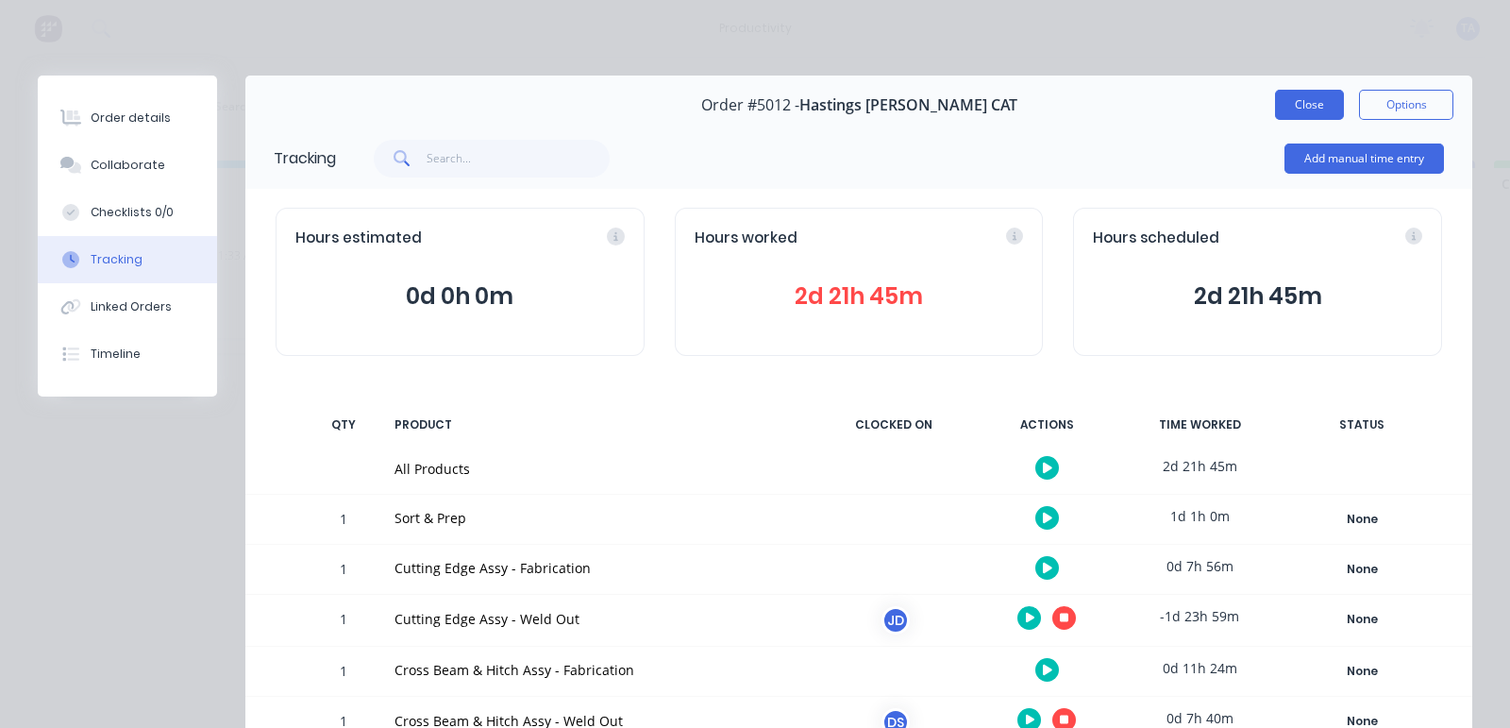
click at [1301, 101] on button "Close" at bounding box center [1309, 105] width 69 height 30
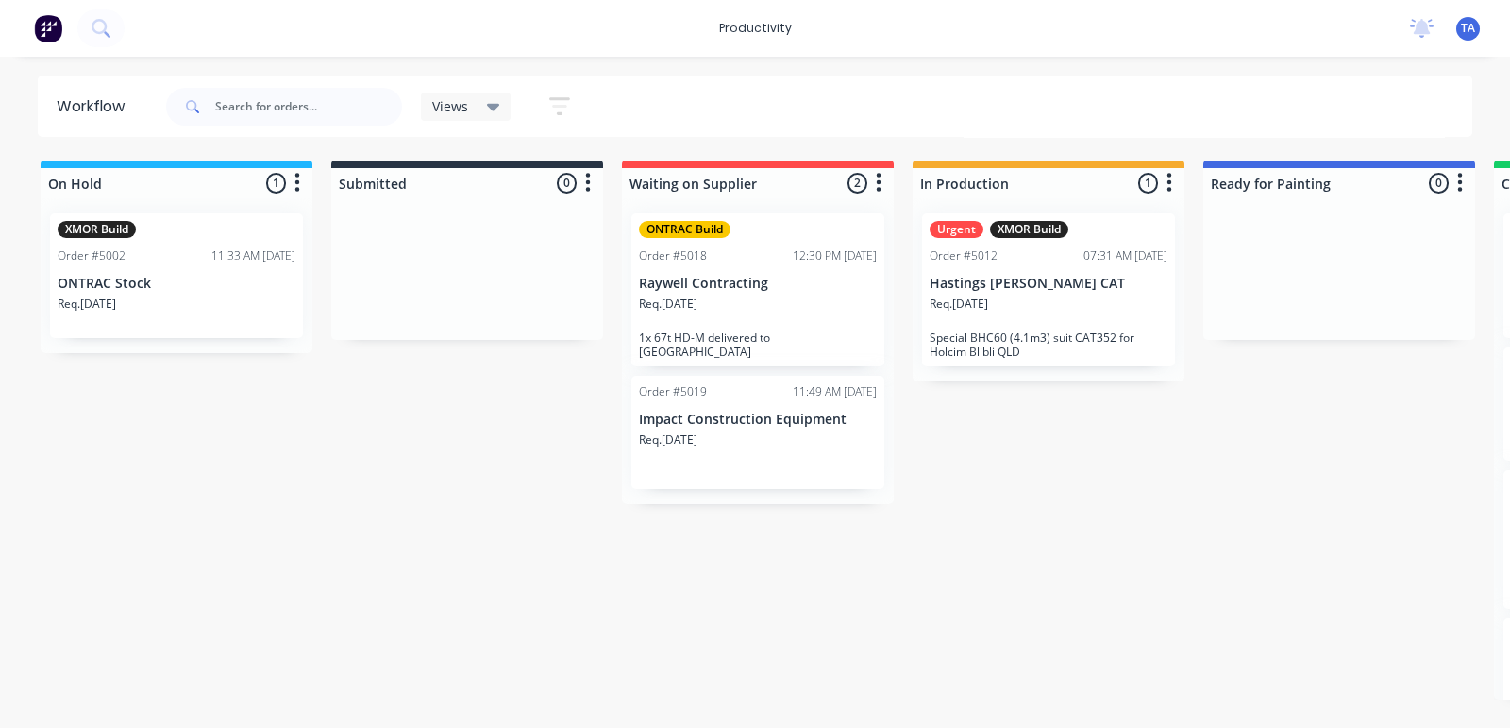
click at [734, 431] on div "Req. [DATE]" at bounding box center [758, 447] width 238 height 32
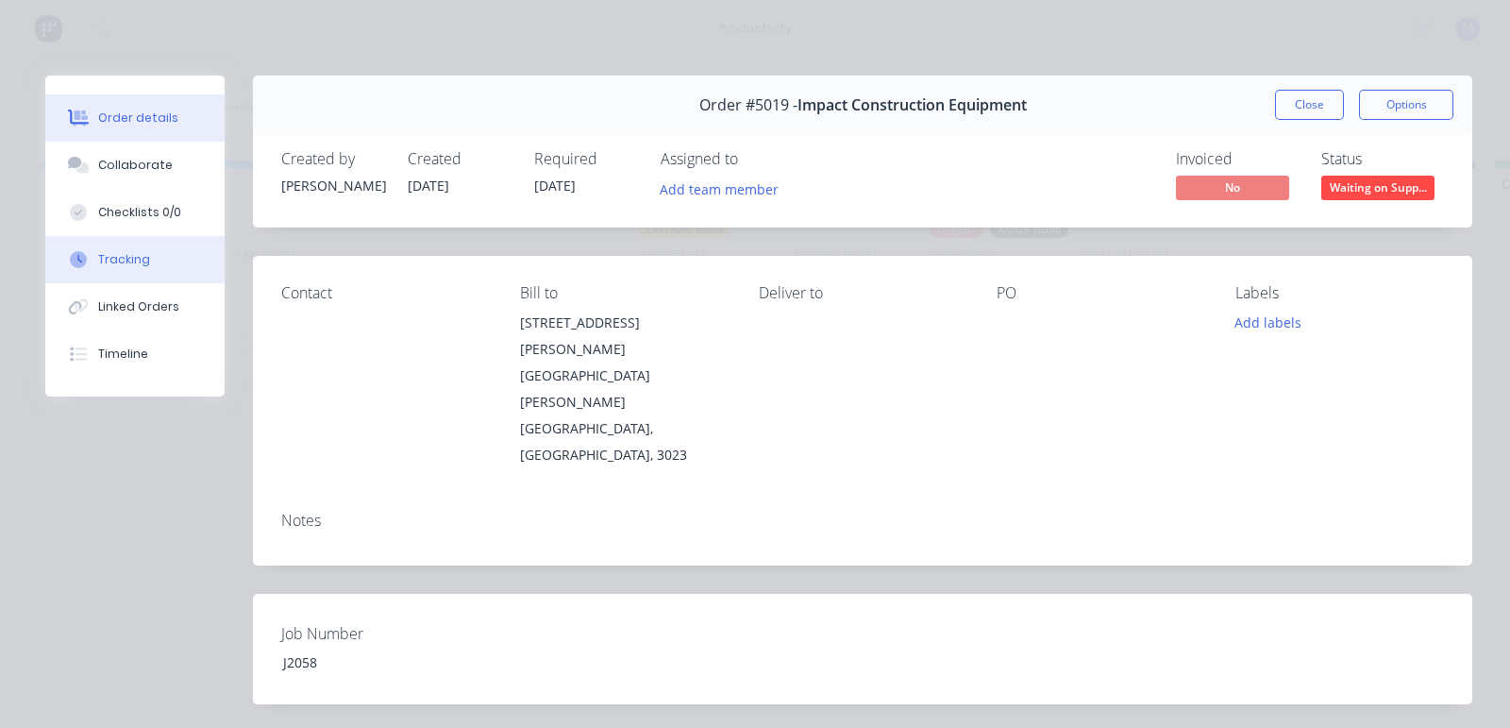
click at [125, 267] on div "Tracking" at bounding box center [124, 259] width 52 height 17
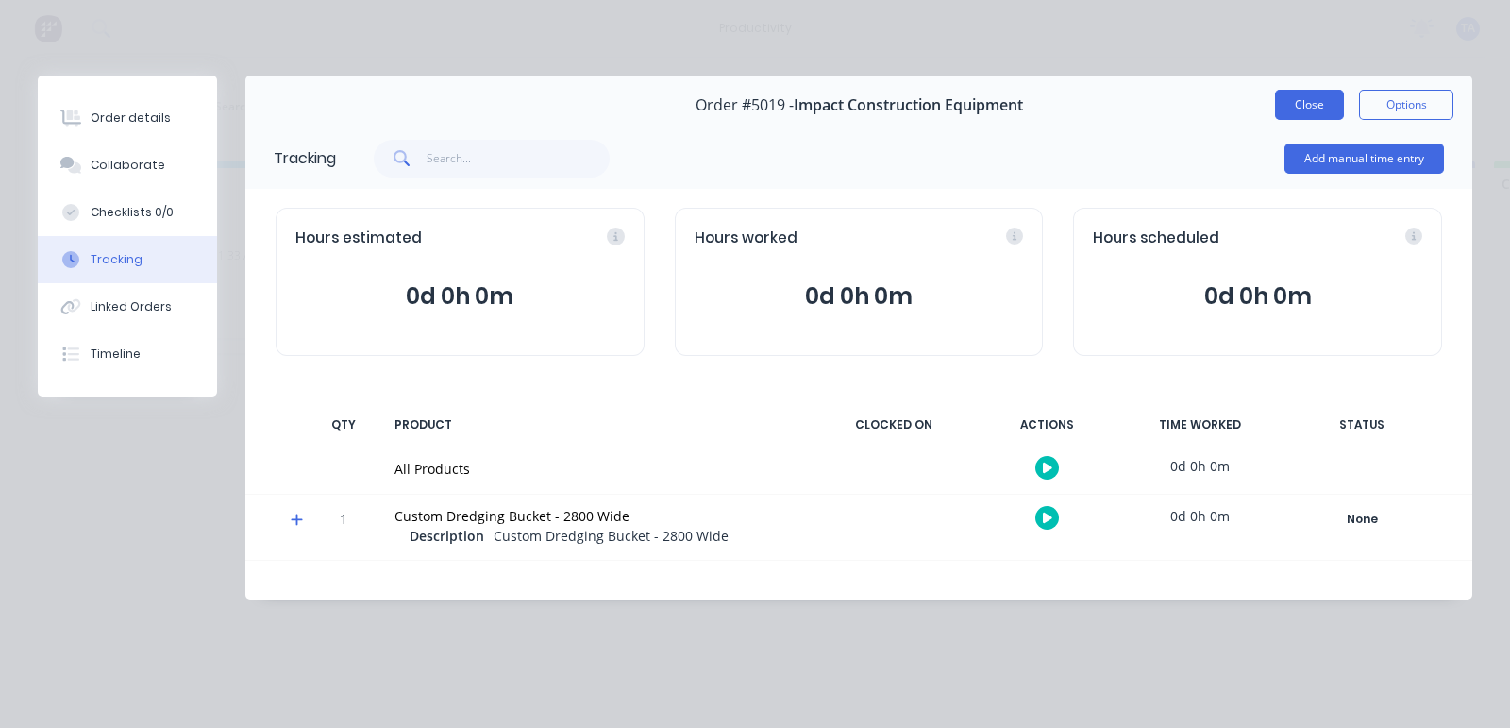
click at [1338, 106] on button "Close" at bounding box center [1309, 105] width 69 height 30
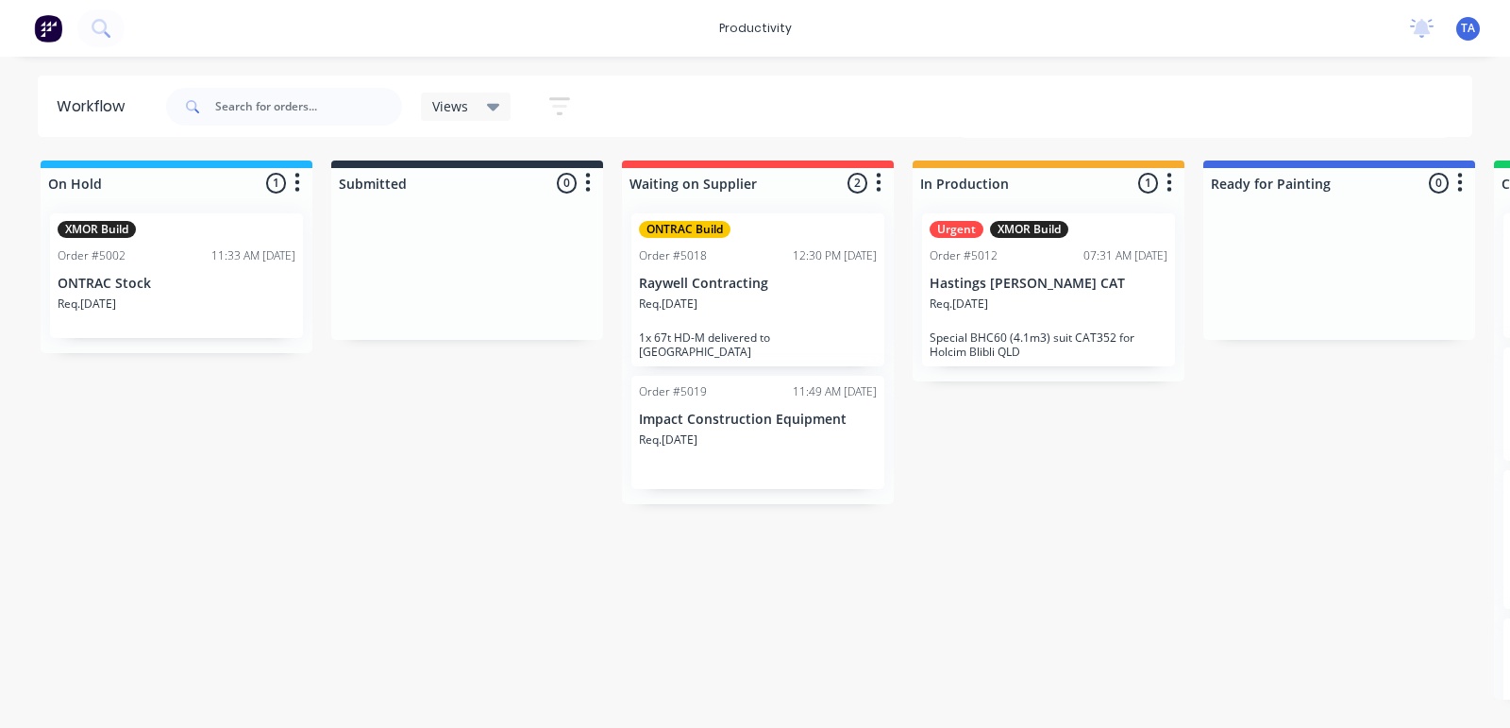
click at [682, 287] on p "Raywell Contracting" at bounding box center [758, 284] width 238 height 16
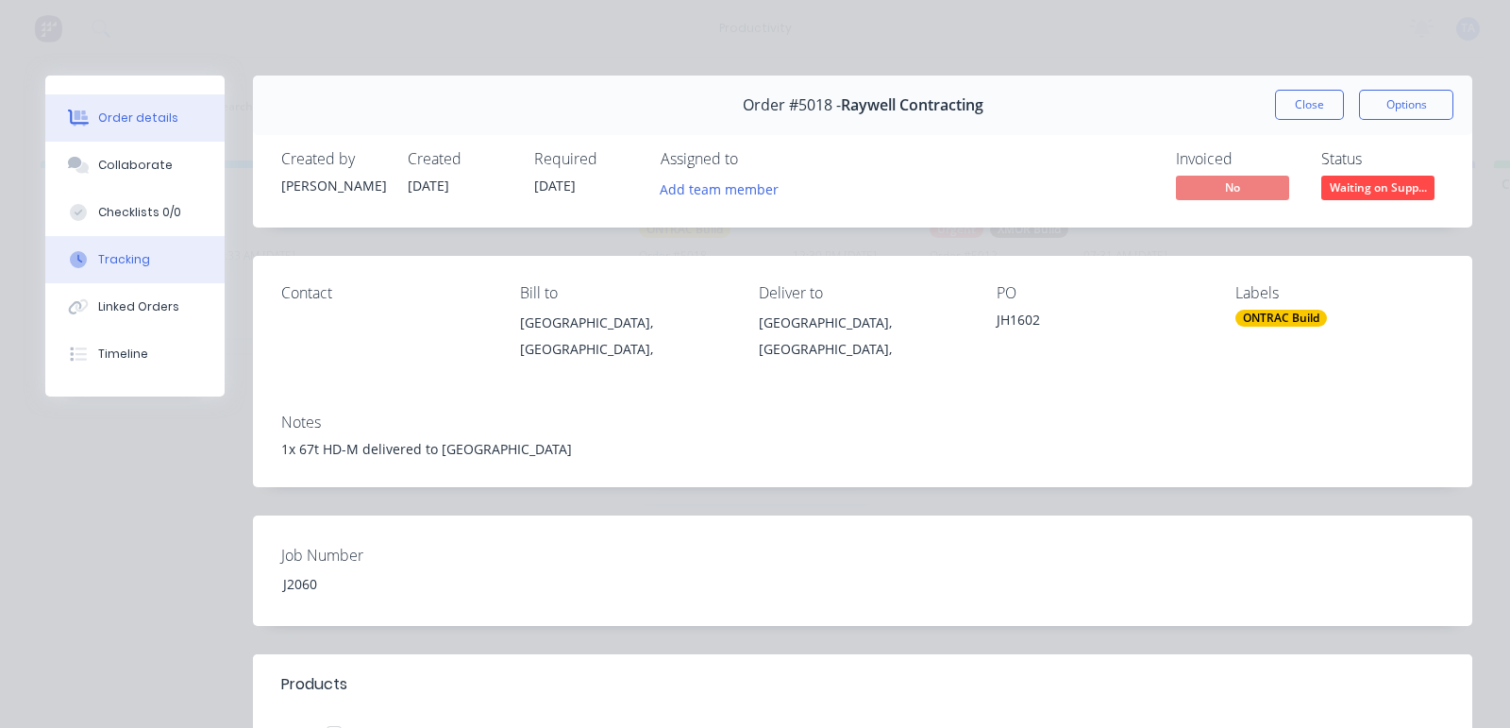
click at [109, 264] on div "Tracking" at bounding box center [124, 259] width 52 height 17
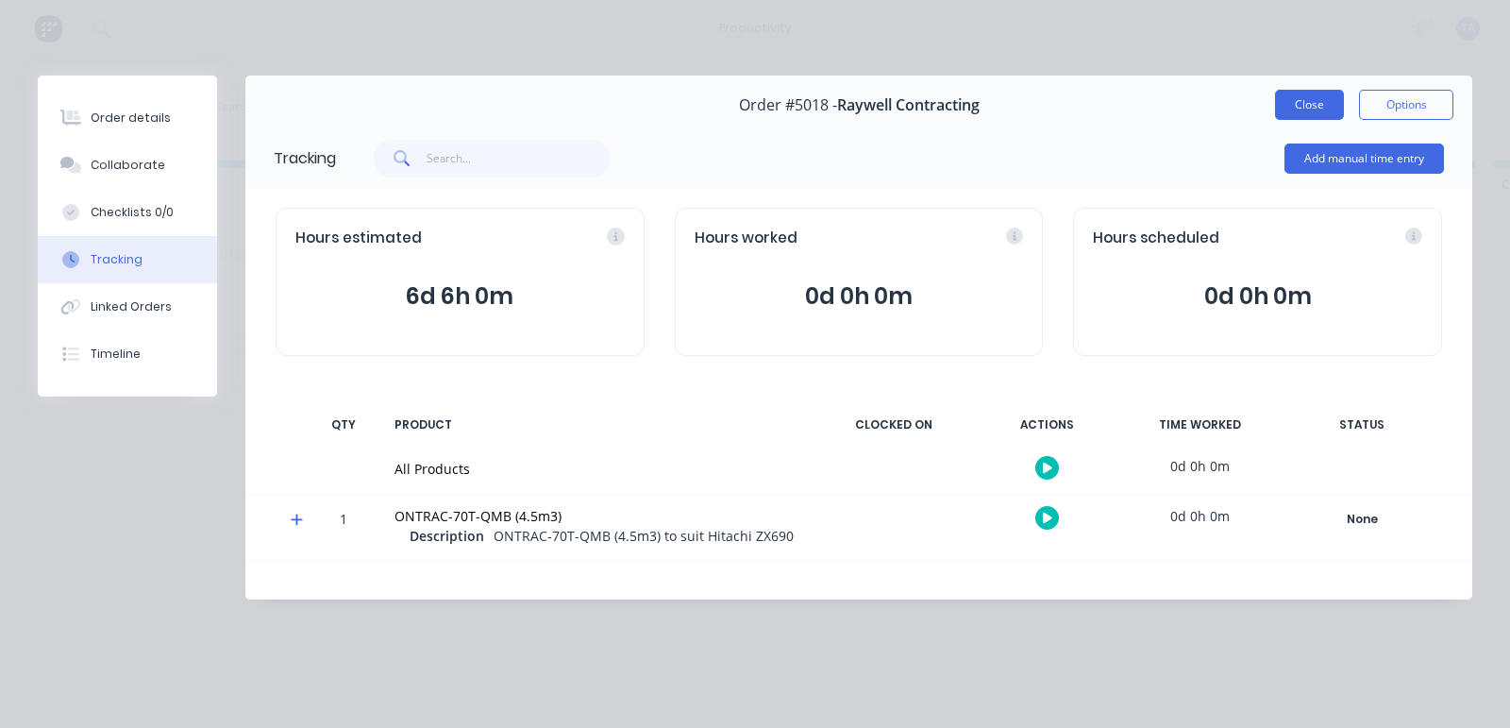
click at [1280, 114] on button "Close" at bounding box center [1309, 105] width 69 height 30
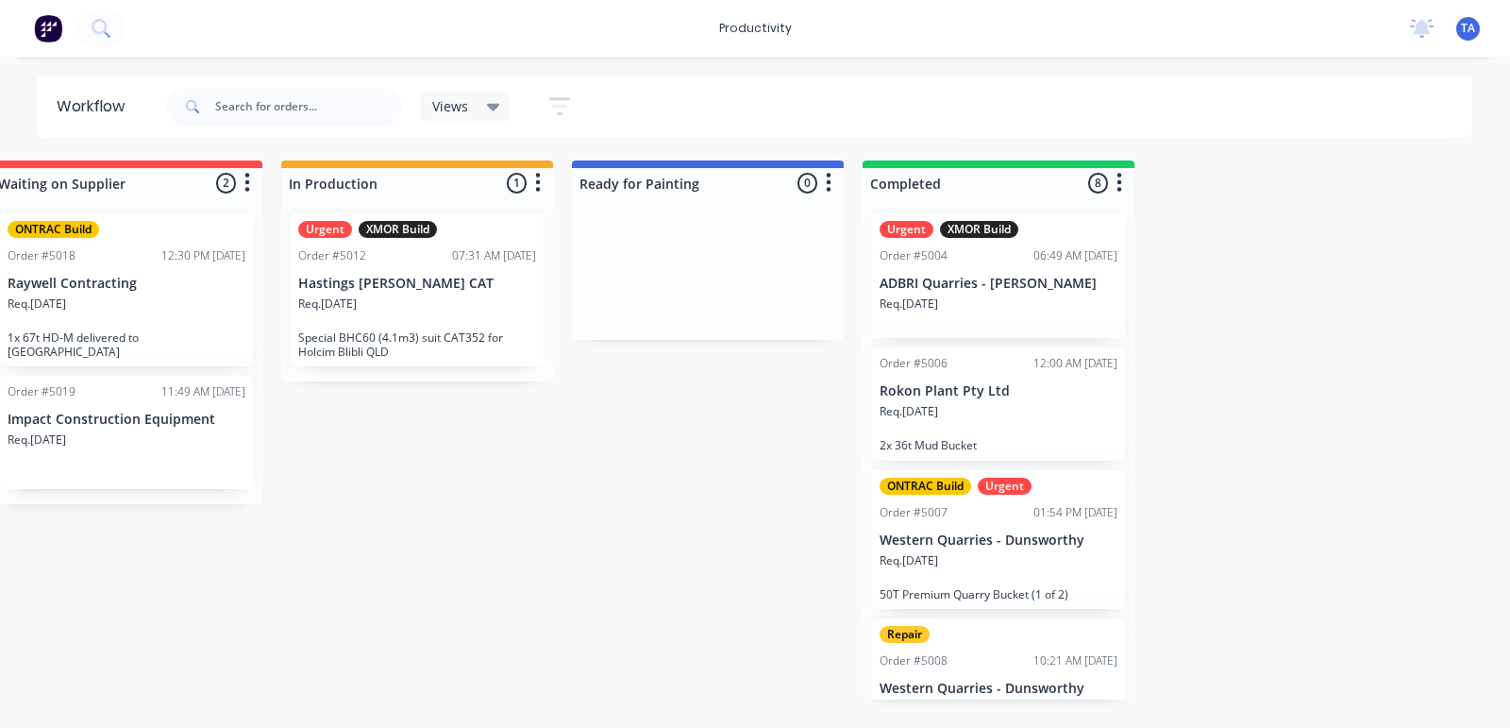
click at [641, 506] on div "On Hold 1 Sort By Created date Required date Order number Customer name Most re…" at bounding box center [517, 429] width 2327 height 539
click at [379, 261] on div "Order #5012 07:31 AM [DATE]" at bounding box center [417, 255] width 238 height 17
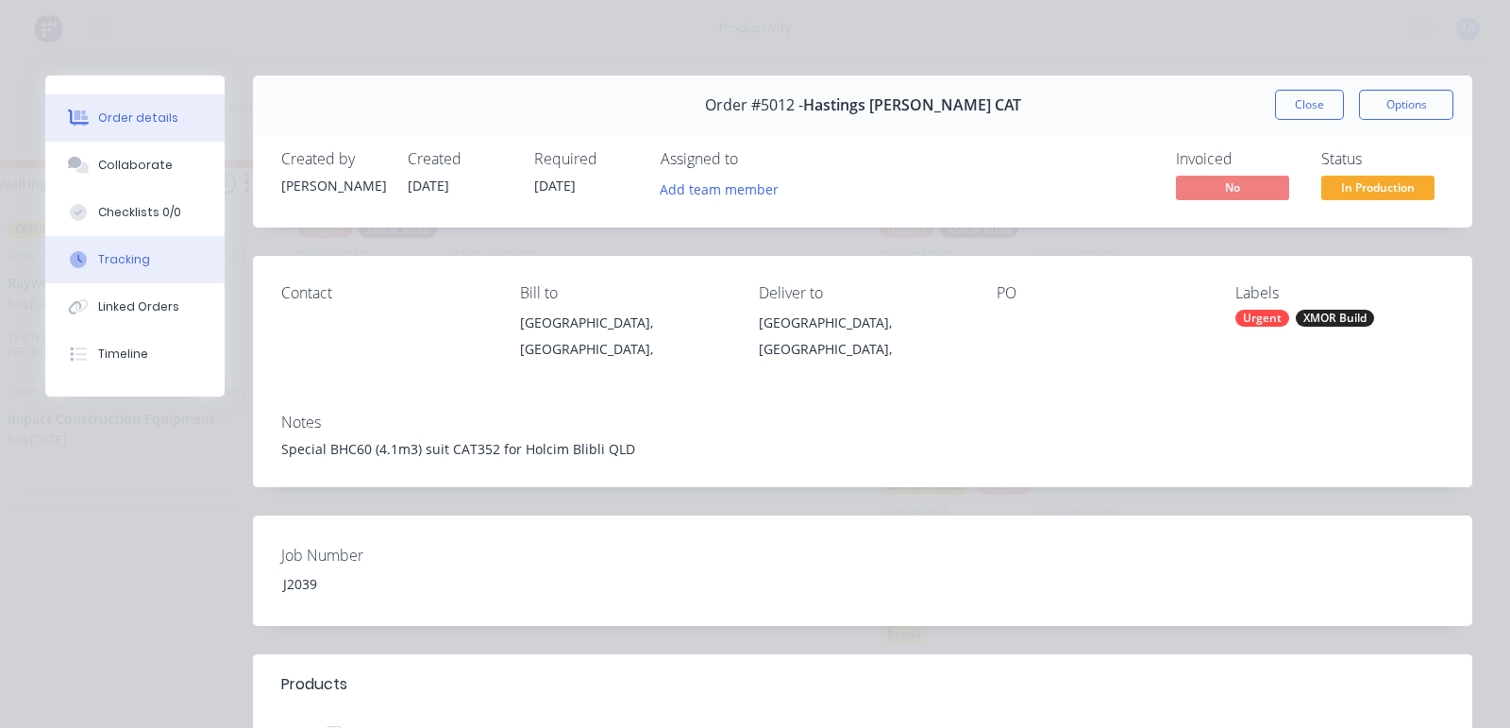
click at [119, 261] on div "Tracking" at bounding box center [124, 259] width 52 height 17
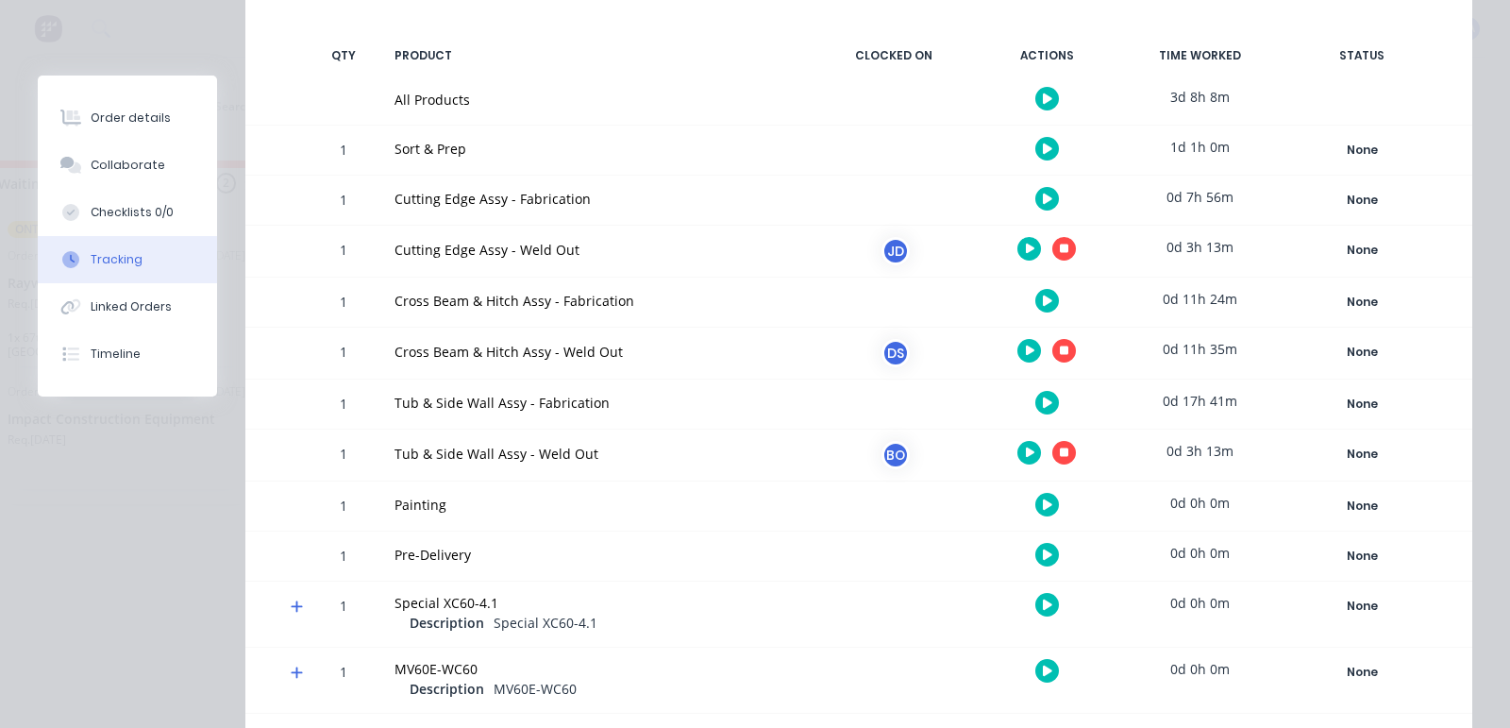
scroll to position [432, 0]
